Goal: Task Accomplishment & Management: Complete application form

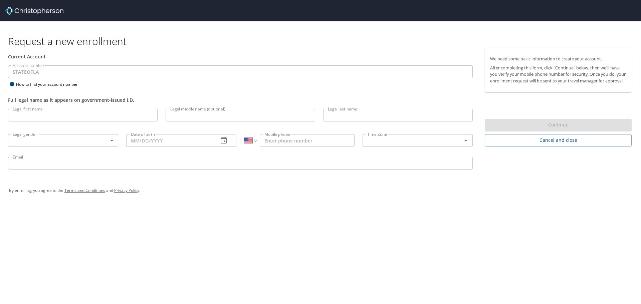
select select "US"
click at [21, 113] on input "Legal first name" at bounding box center [83, 115] width 150 height 13
type input "[PERSON_NAME]"
type input "1 (817) 408-5506"
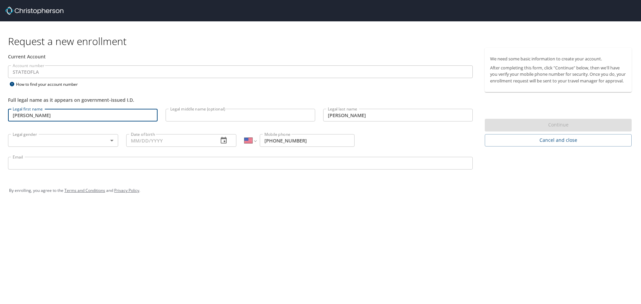
type input "ac0330@ymail.com"
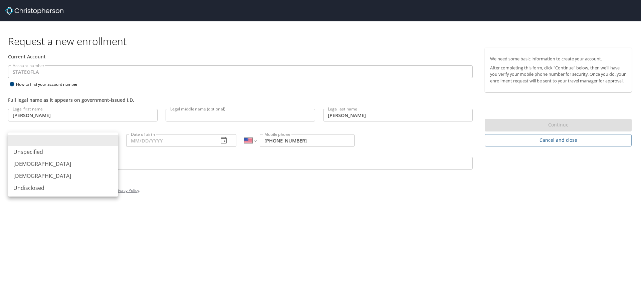
click at [112, 140] on body "Request a new enrollment Current Account Account number STATEOFLA Account numbe…" at bounding box center [320, 152] width 641 height 304
click at [25, 165] on li "[DEMOGRAPHIC_DATA]" at bounding box center [63, 164] width 110 height 12
type input "[DEMOGRAPHIC_DATA]"
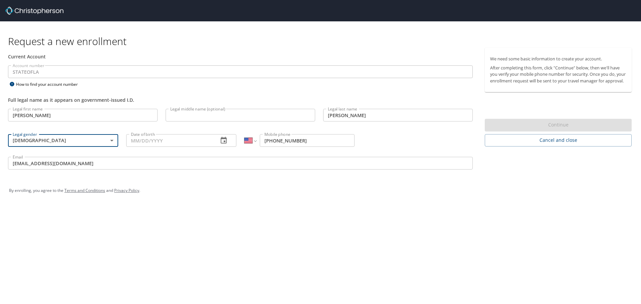
click at [222, 141] on icon "button" at bounding box center [224, 141] width 8 height 8
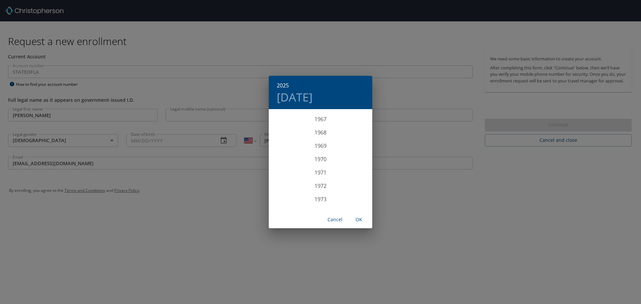
scroll to position [908, 0]
click at [317, 143] on div "1969" at bounding box center [321, 143] width 104 height 13
click at [280, 198] on div "Oct" at bounding box center [286, 197] width 34 height 25
click at [279, 169] on p "12" at bounding box center [280, 169] width 5 height 4
click at [361, 220] on span "OK" at bounding box center [359, 220] width 16 height 8
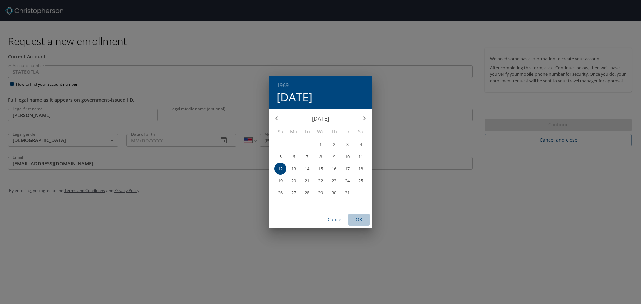
type input "[DATE]"
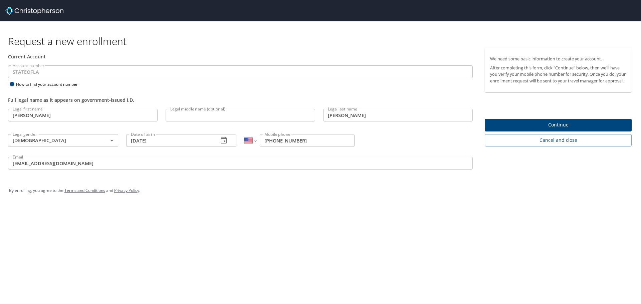
click at [61, 165] on input "ac0330@ymail.com" at bounding box center [240, 163] width 465 height 13
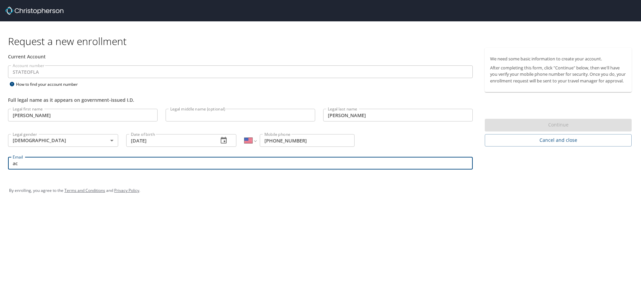
type input "a"
type input "[PERSON_NAME][EMAIL_ADDRESS][PERSON_NAME][DOMAIN_NAME]"
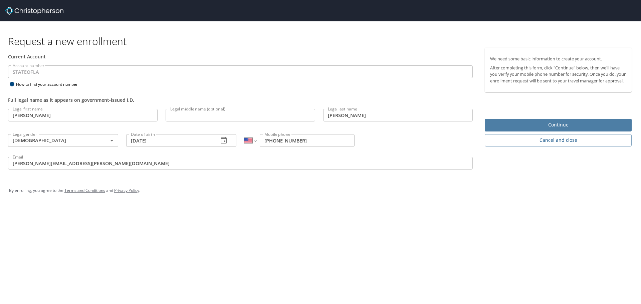
click at [566, 129] on span "Continue" at bounding box center [558, 125] width 136 height 8
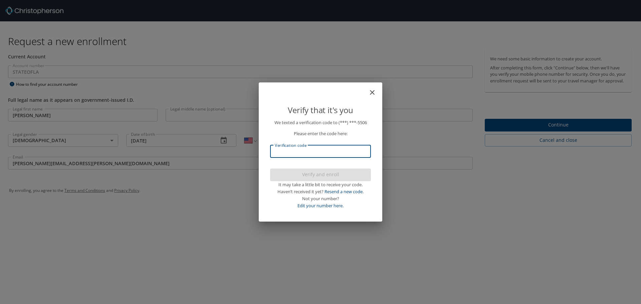
click at [276, 151] on input "Verification code" at bounding box center [320, 151] width 101 height 13
type input "459315"
click at [317, 176] on span "Verify and enroll" at bounding box center [320, 175] width 90 height 8
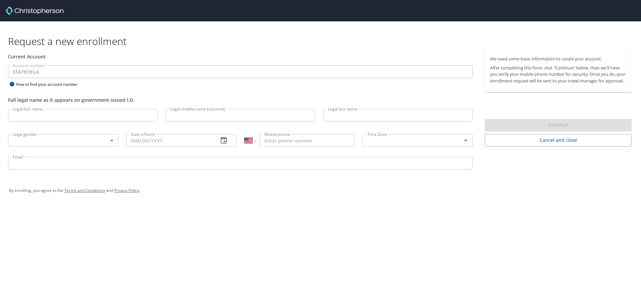
select select "US"
click at [24, 117] on input "Legal first name" at bounding box center [83, 115] width 150 height 13
type input "[PERSON_NAME]"
type input "[PHONE_NUMBER]"
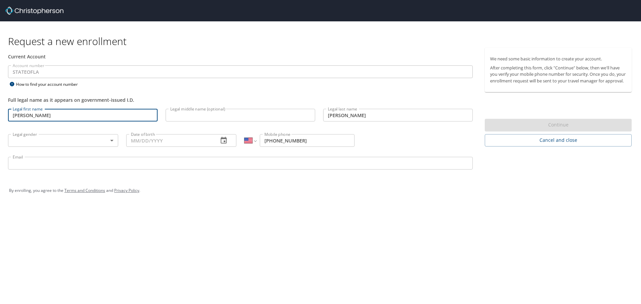
click at [111, 141] on body "Request a new enrollment Current Account Account number STATEOFLA Account numbe…" at bounding box center [320, 152] width 641 height 304
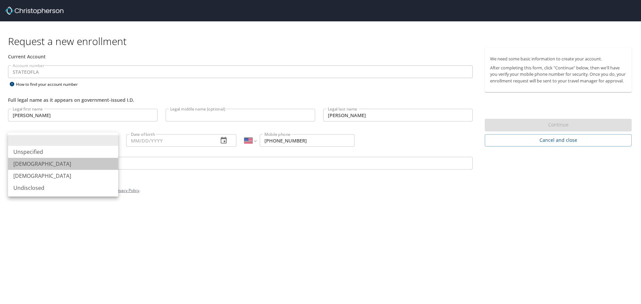
click at [22, 165] on li "[DEMOGRAPHIC_DATA]" at bounding box center [63, 164] width 110 height 12
type input "[DEMOGRAPHIC_DATA]"
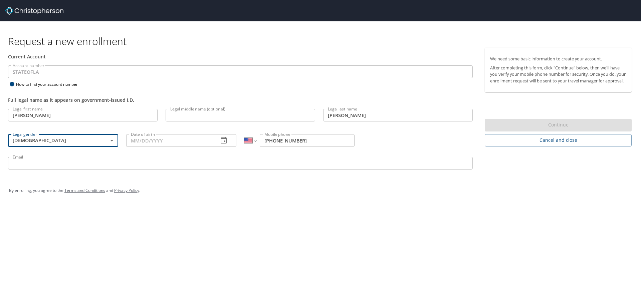
click at [190, 141] on input "Date of birth" at bounding box center [169, 140] width 87 height 13
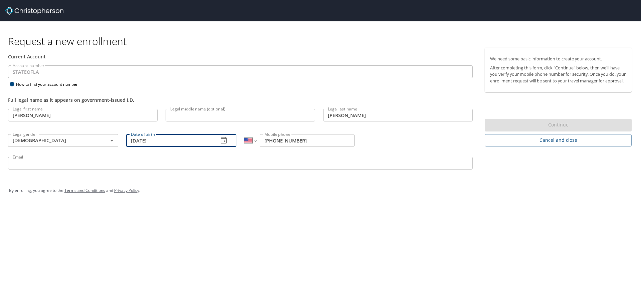
type input "[DATE]"
click at [18, 163] on input "Email" at bounding box center [240, 163] width 465 height 13
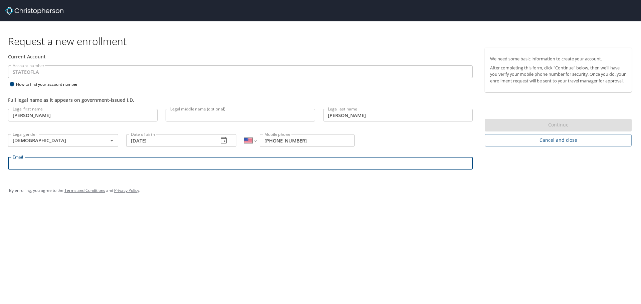
type input "[PERSON_NAME][EMAIL_ADDRESS][PERSON_NAME][DOMAIN_NAME]"
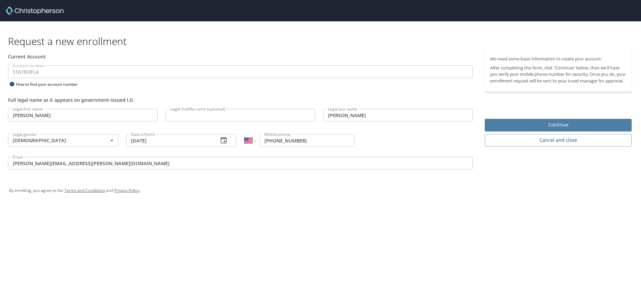
click at [553, 129] on span "Continue" at bounding box center [558, 125] width 136 height 8
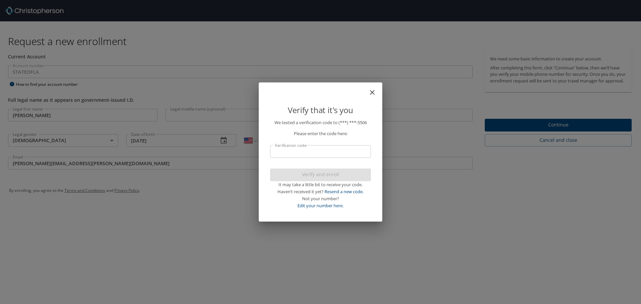
click at [287, 157] on input "Verification code" at bounding box center [320, 151] width 101 height 13
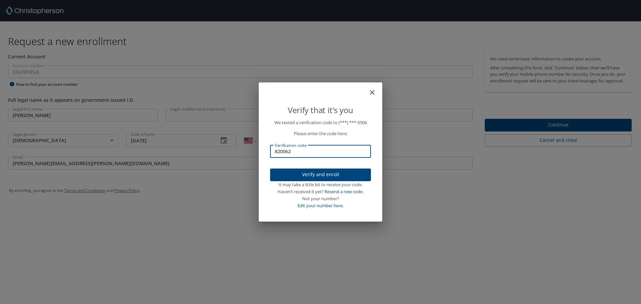
type input "820062"
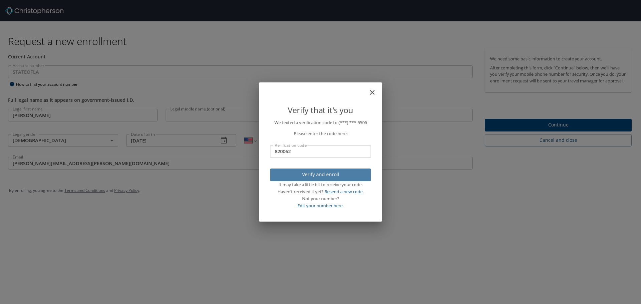
click at [318, 175] on span "Verify and enroll" at bounding box center [320, 175] width 90 height 8
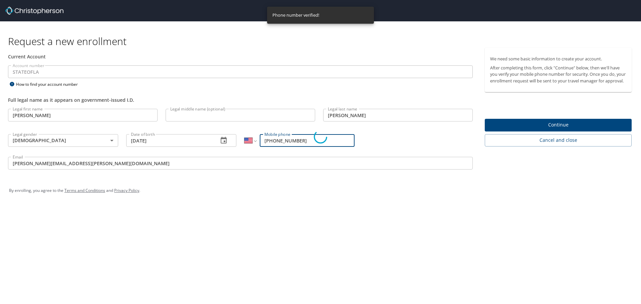
click at [556, 131] on div "Verify that it's you We texted a verification code to (***) ***- 5506 Please en…" at bounding box center [320, 152] width 641 height 304
click at [559, 131] on div "Verify that it's you We texted a verification code to (***) ***- 5506 Please en…" at bounding box center [320, 152] width 641 height 304
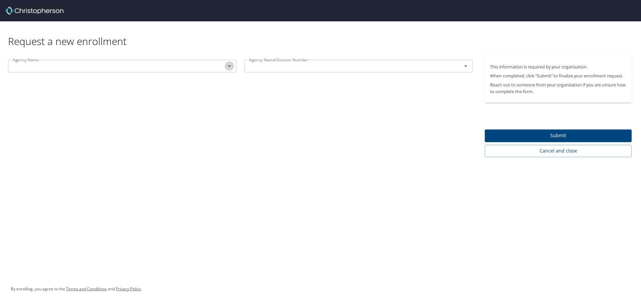
click at [229, 66] on icon "Open" at bounding box center [229, 66] width 3 height 2
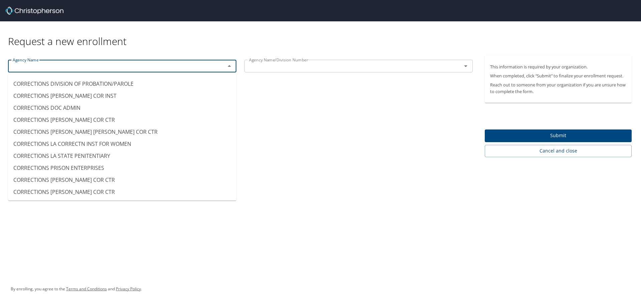
scroll to position [701, 0]
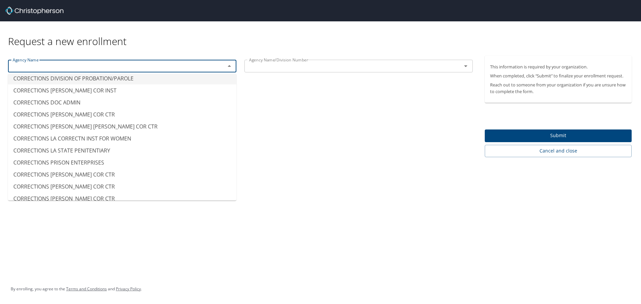
click at [98, 78] on li "CORRECTIONS DIVISION OF PROBATION/PAROLE" at bounding box center [122, 78] width 228 height 12
type input "CORRECTIONS DIVISION OF PROBATION/PAROLE"
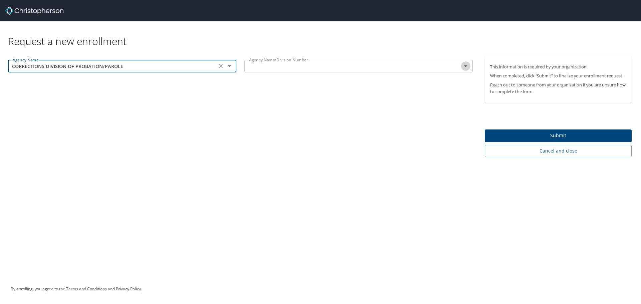
click at [467, 67] on icon "Open" at bounding box center [466, 66] width 8 height 8
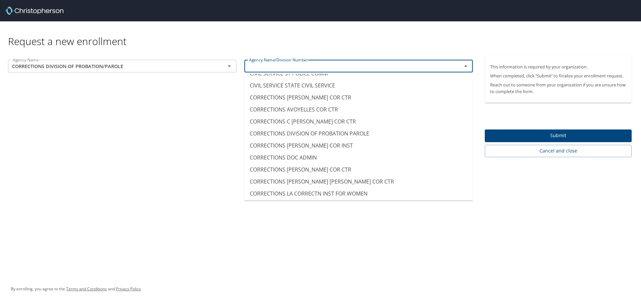
scroll to position [634, 0]
click at [318, 135] on li "CORRECTIONS DIVISION OF PROBATION PAROLE" at bounding box center [358, 133] width 228 height 12
type input "CORRECTIONS DIVISION OF PROBATION PAROLE"
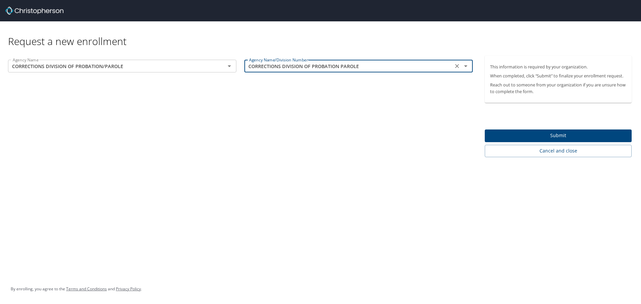
click at [533, 134] on span "Submit" at bounding box center [558, 136] width 136 height 8
